Goal: Task Accomplishment & Management: Manage account settings

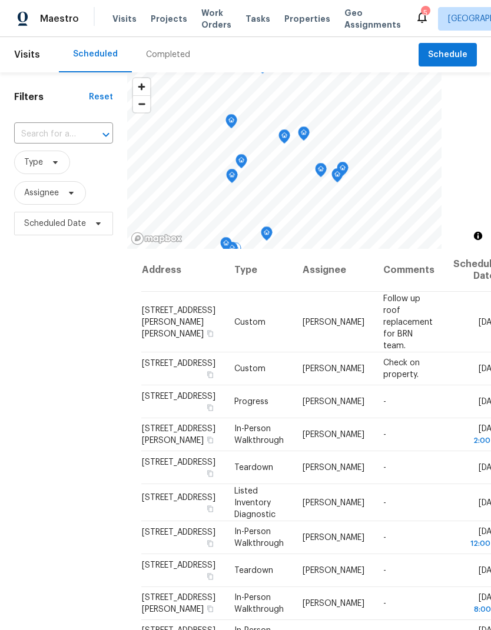
click at [0, 0] on icon at bounding box center [0, 0] width 0 height 0
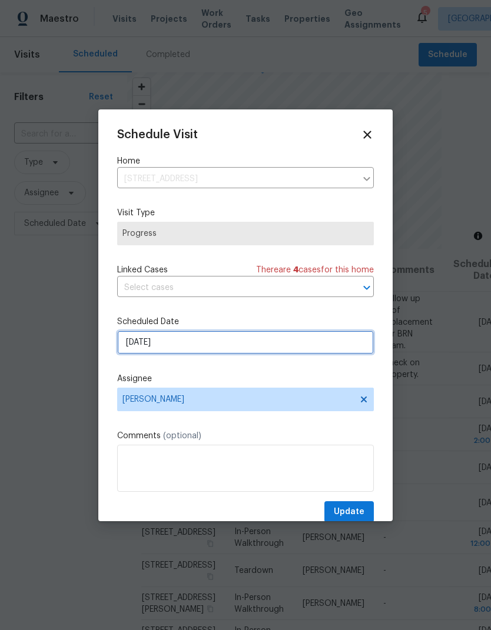
click at [126, 353] on input "[DATE]" at bounding box center [245, 343] width 256 height 24
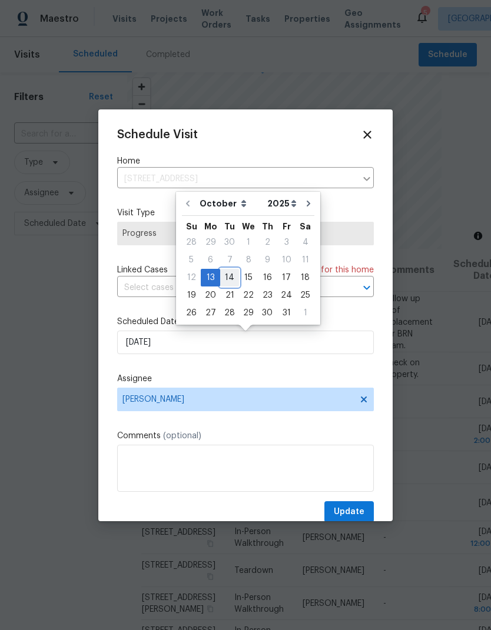
click at [231, 274] on div "14" at bounding box center [229, 277] width 19 height 16
type input "[DATE]"
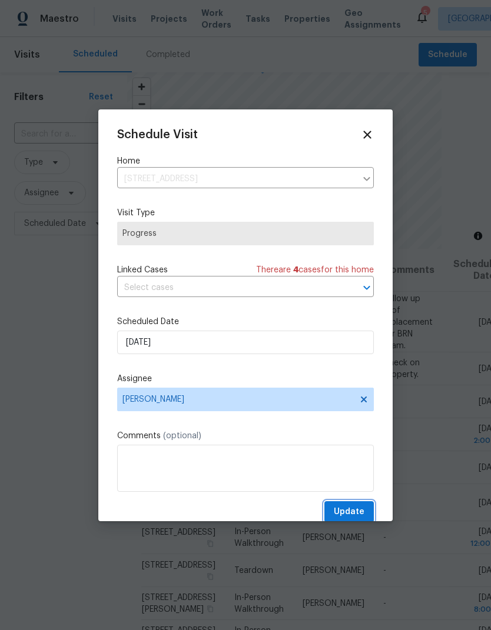
click at [354, 509] on span "Update" at bounding box center [349, 512] width 31 height 15
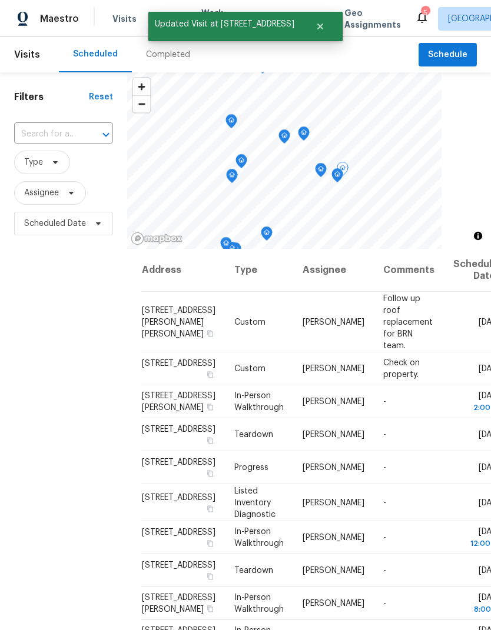
click at [0, 0] on icon at bounding box center [0, 0] width 0 height 0
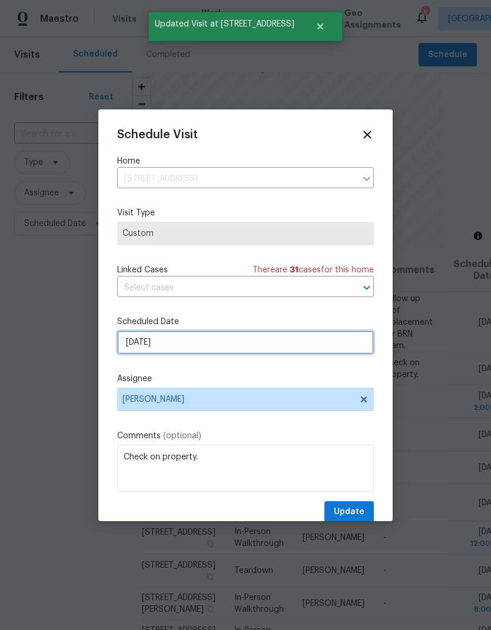
click at [132, 346] on input "[DATE]" at bounding box center [245, 343] width 256 height 24
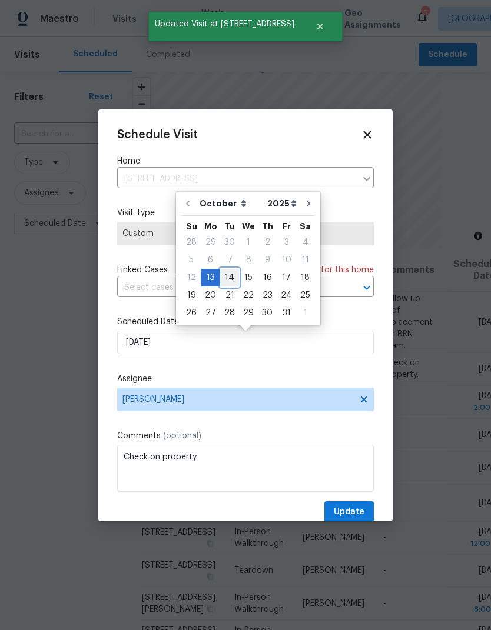
click at [225, 276] on div "14" at bounding box center [229, 277] width 19 height 16
type input "[DATE]"
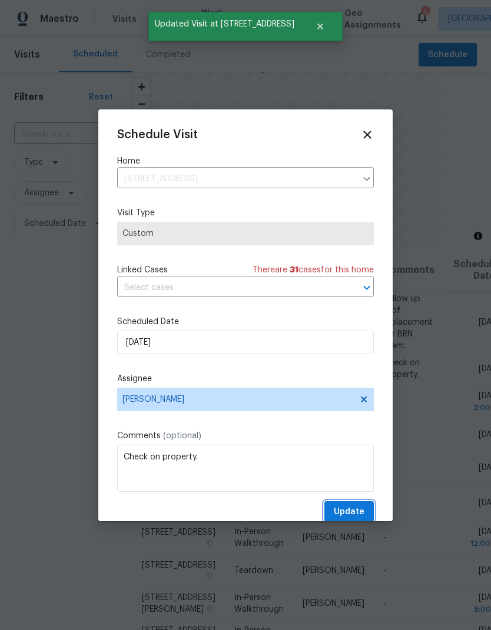
click at [356, 510] on span "Update" at bounding box center [349, 512] width 31 height 15
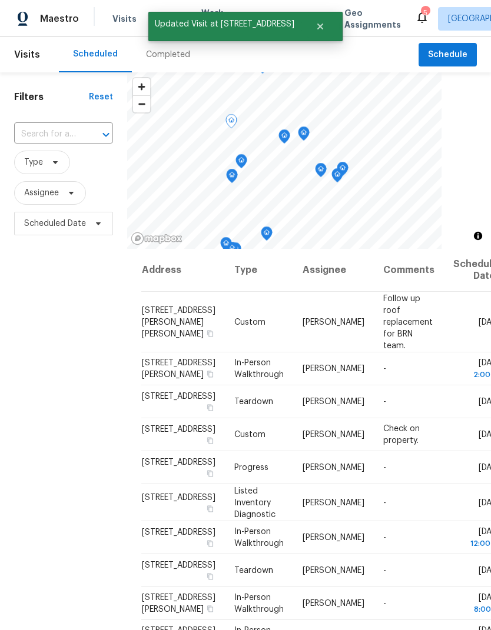
click at [0, 0] on icon at bounding box center [0, 0] width 0 height 0
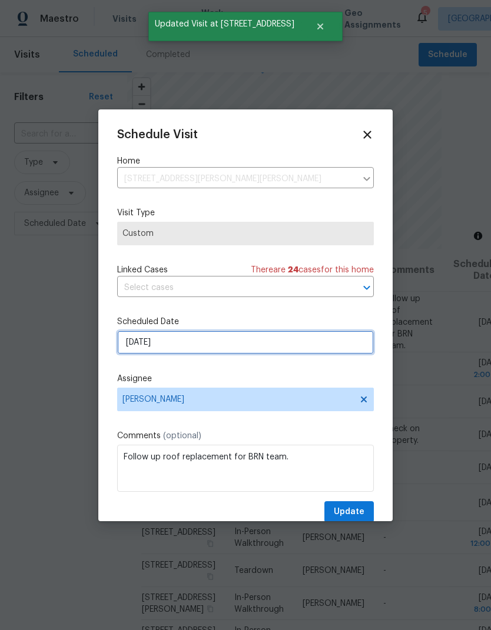
click at [129, 349] on input "[DATE]" at bounding box center [245, 343] width 256 height 24
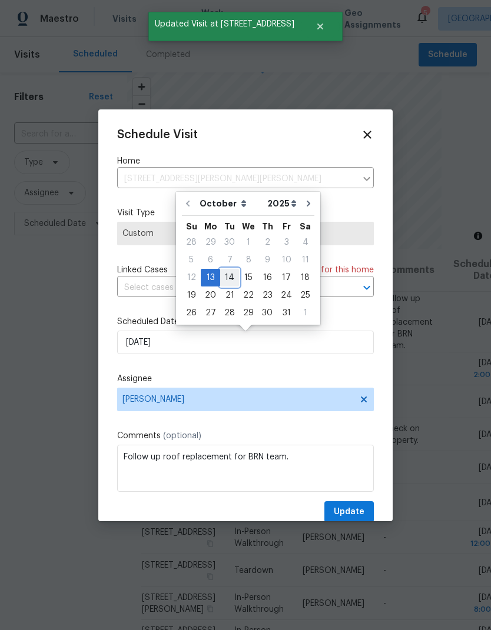
click at [229, 278] on div "14" at bounding box center [229, 277] width 19 height 16
type input "[DATE]"
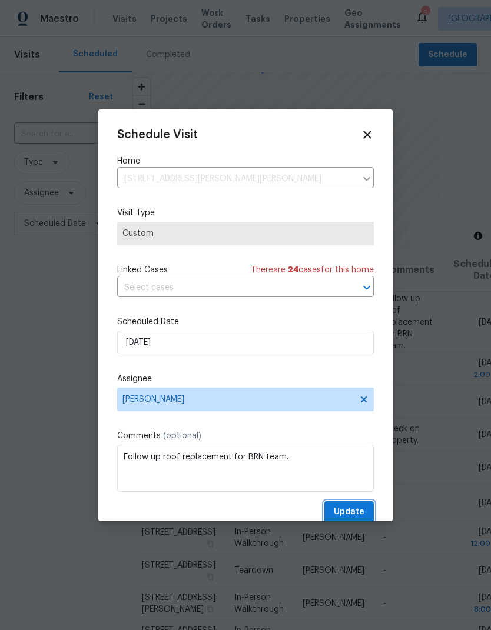
click at [358, 507] on button "Update" at bounding box center [348, 512] width 49 height 22
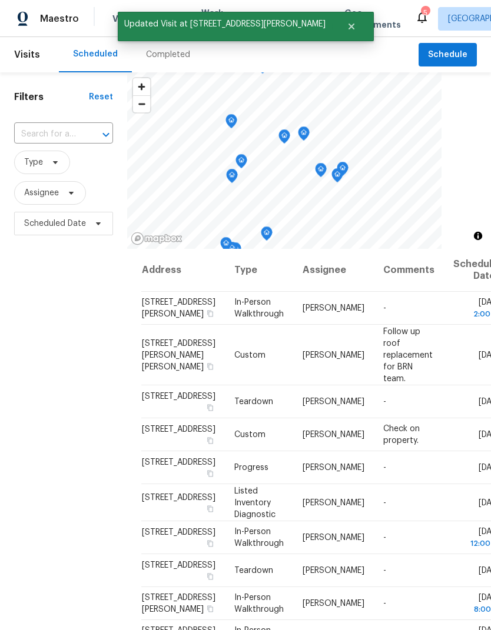
click at [36, 442] on div "Filters Reset ​ Type Assignee Scheduled Date" at bounding box center [63, 412] width 127 height 681
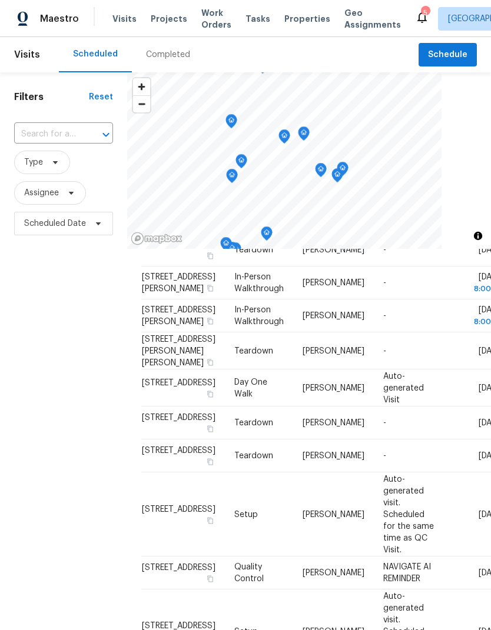
scroll to position [262, 0]
